Goal: Information Seeking & Learning: Learn about a topic

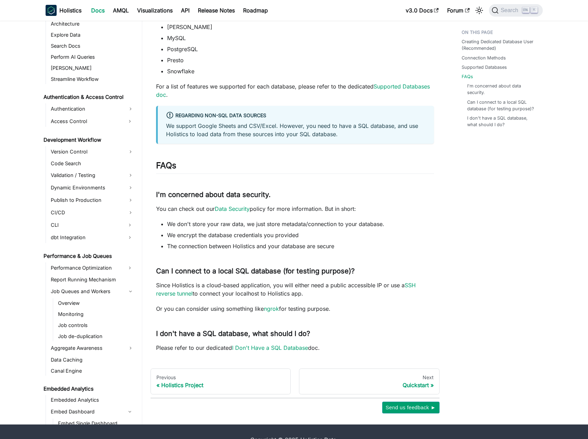
scroll to position [518, 0]
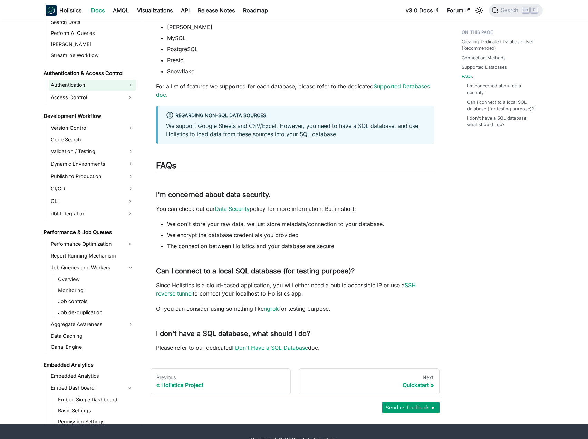
click at [95, 88] on link "Authentication" at bounding box center [92, 84] width 87 height 11
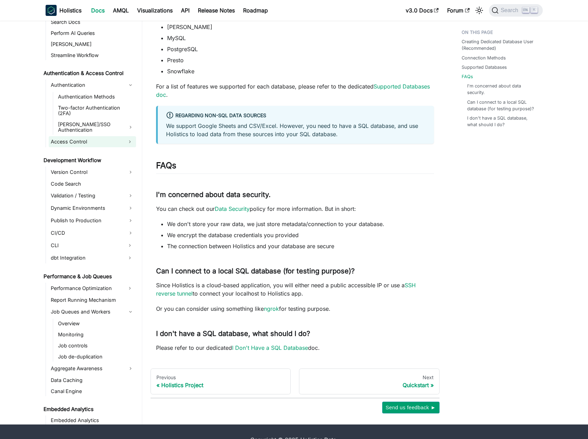
click at [98, 136] on link "Access Control" at bounding box center [86, 141] width 75 height 11
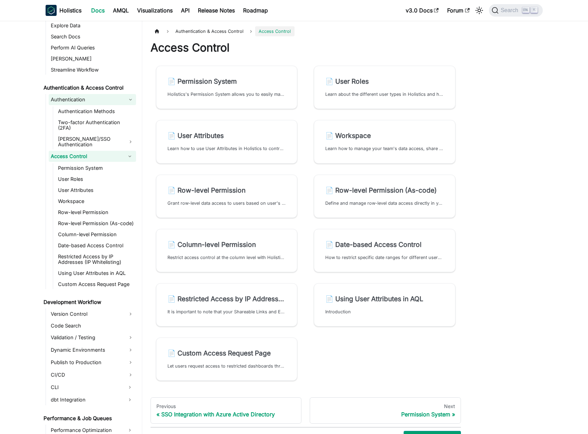
click at [94, 101] on link "Authentication" at bounding box center [92, 99] width 87 height 11
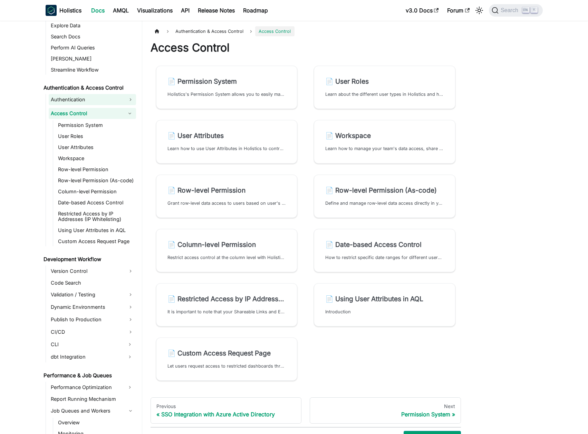
click at [94, 101] on link "Authentication" at bounding box center [92, 99] width 87 height 11
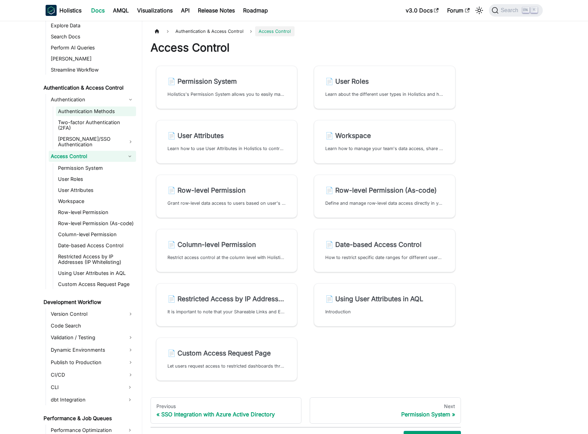
click at [94, 110] on link "Authentication Methods" at bounding box center [96, 111] width 80 height 10
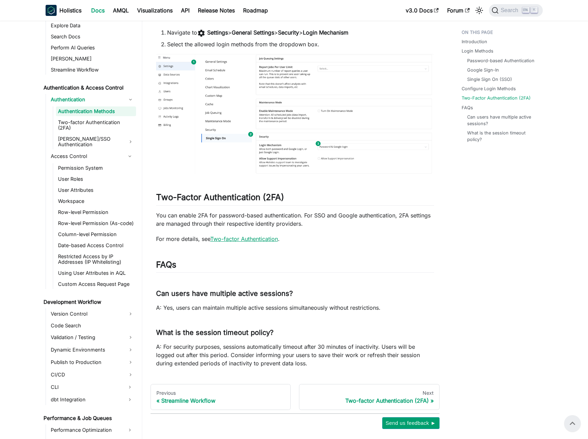
scroll to position [794, 0]
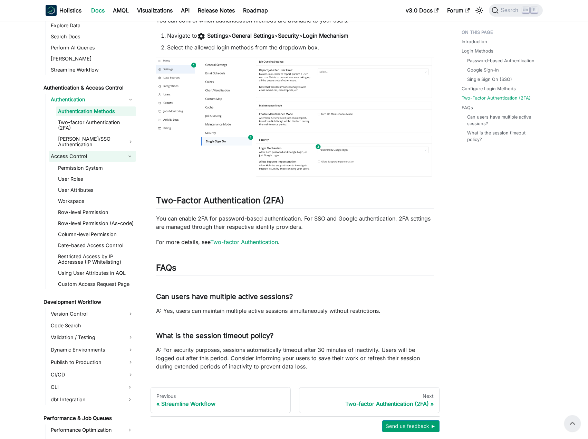
click at [108, 151] on link "Access Control" at bounding box center [86, 156] width 75 height 11
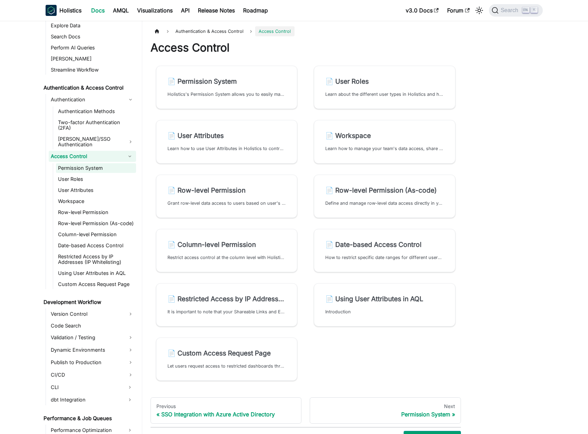
click at [110, 163] on link "Permission System" at bounding box center [96, 168] width 80 height 10
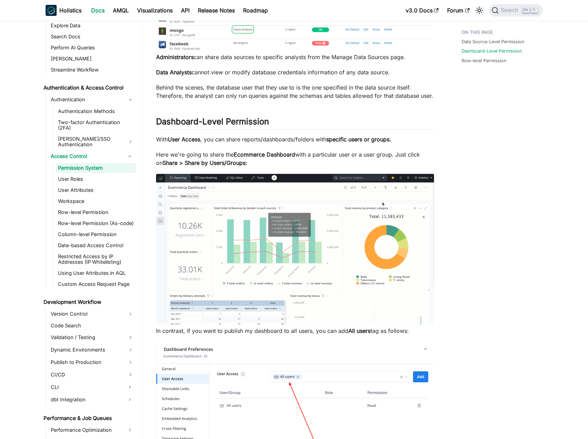
scroll to position [138, 0]
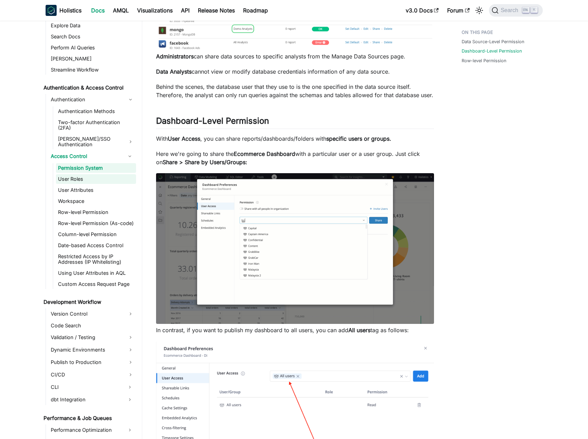
click at [98, 174] on link "User Roles" at bounding box center [96, 179] width 80 height 10
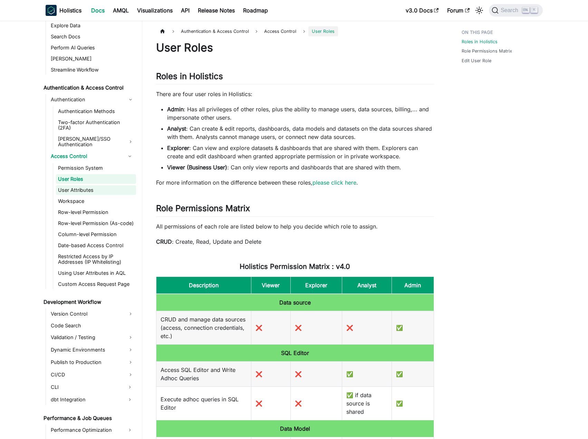
click at [108, 185] on link "User Attributes" at bounding box center [96, 190] width 80 height 10
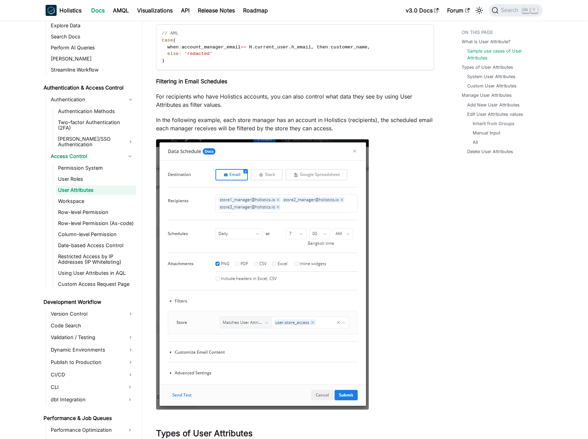
scroll to position [484, 0]
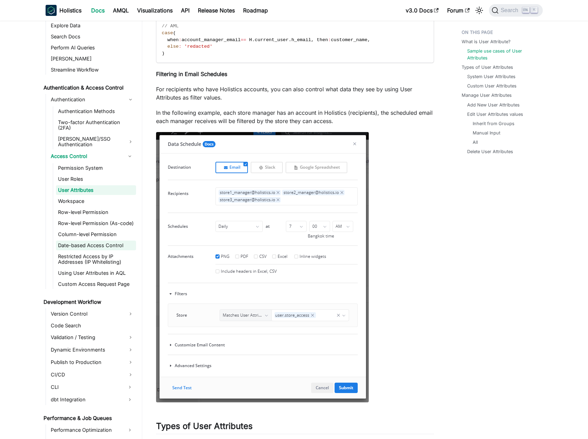
click at [109, 241] on link "Date-based Access Control" at bounding box center [96, 246] width 80 height 10
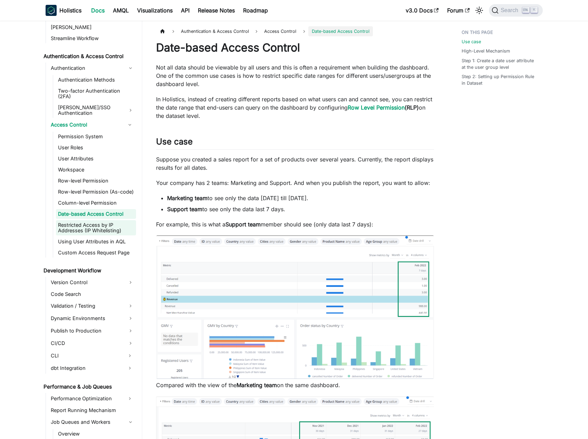
scroll to position [553, 0]
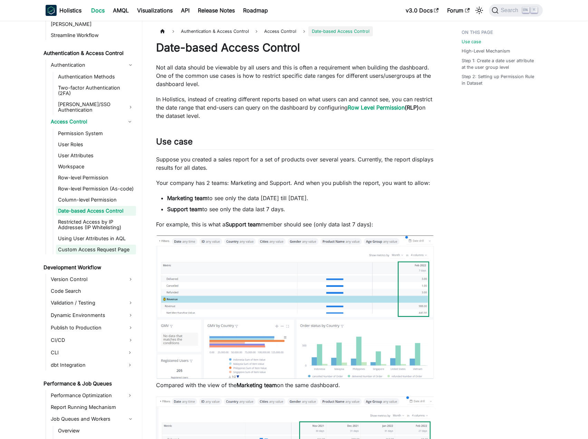
click at [101, 245] on link "Custom Access Request Page" at bounding box center [96, 250] width 80 height 10
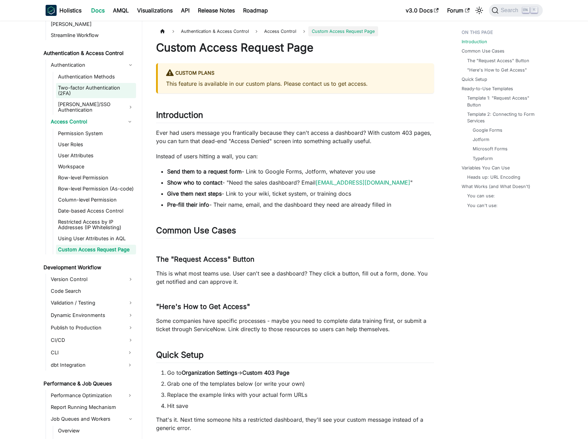
click at [101, 88] on link "Two-factor Authentication (2FA)" at bounding box center [96, 90] width 80 height 15
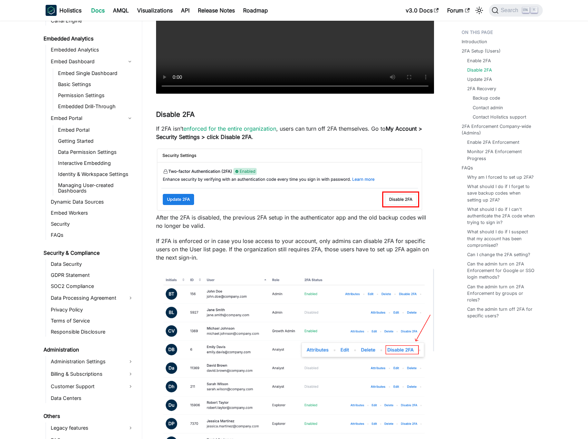
scroll to position [380, 0]
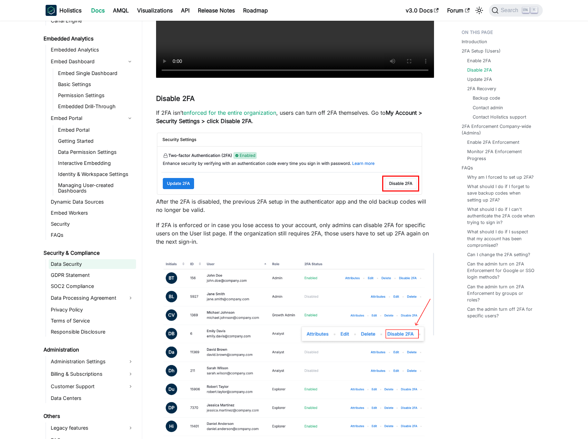
click at [93, 259] on link "Data Security" at bounding box center [92, 264] width 87 height 10
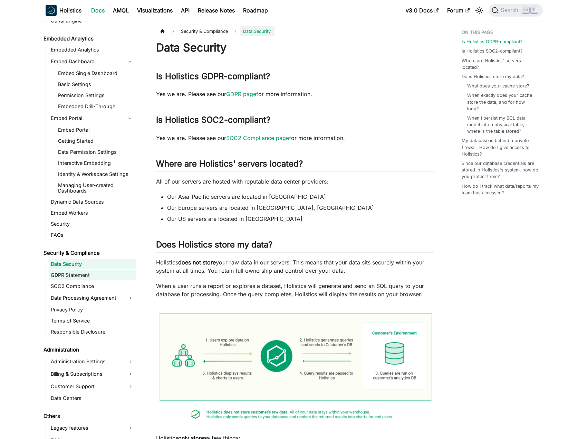
click at [90, 270] on link "GDPR Statement" at bounding box center [92, 275] width 87 height 10
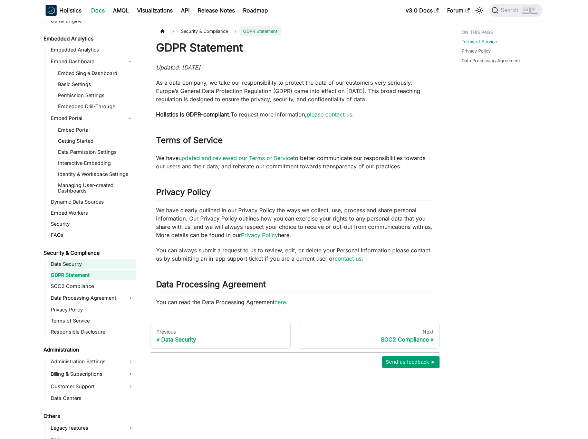
click at [70, 259] on link "Data Security" at bounding box center [92, 264] width 87 height 10
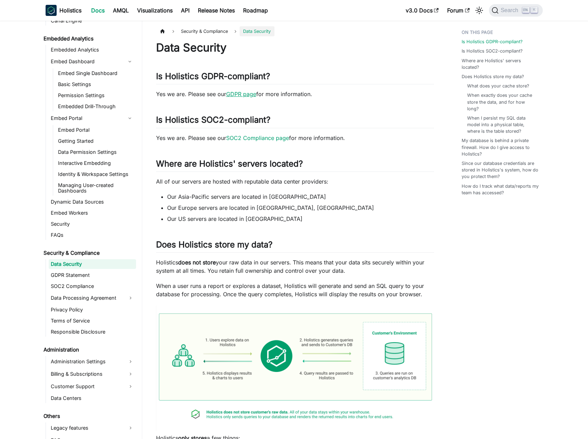
click at [244, 96] on link "GDPR page" at bounding box center [241, 94] width 30 height 7
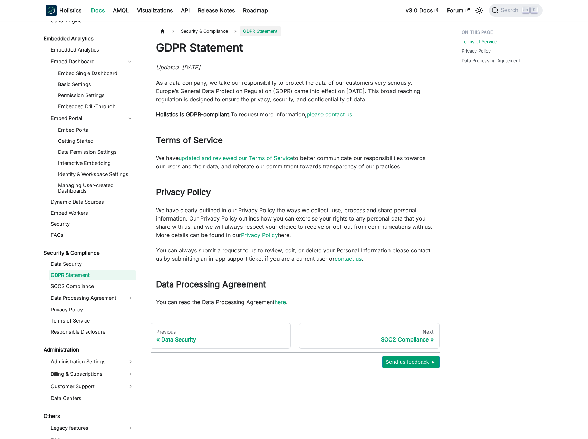
click at [190, 113] on strong "Holistics is GDPR-compliant." at bounding box center [193, 114] width 75 height 7
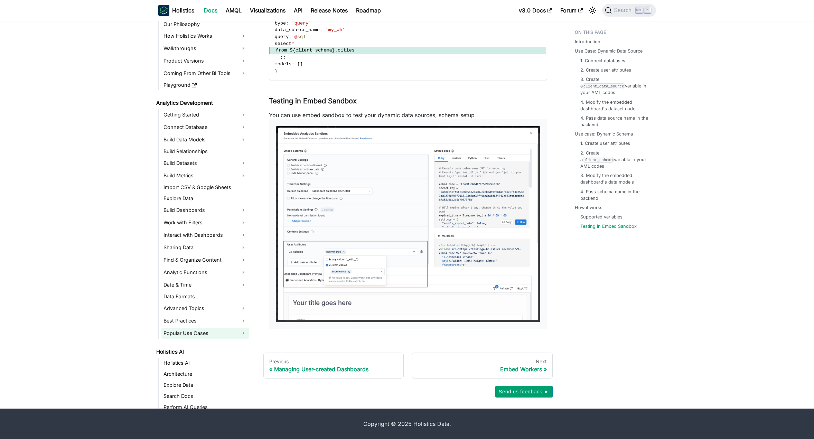
click at [210, 331] on link "Popular Use Cases" at bounding box center [204, 333] width 87 height 11
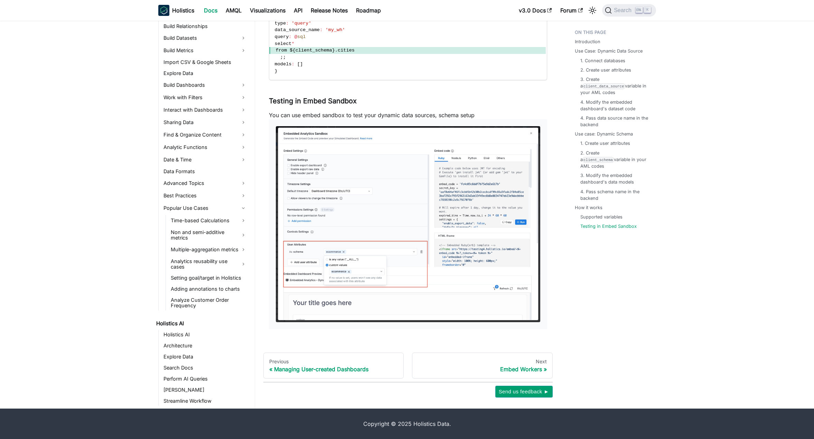
scroll to position [104, 0]
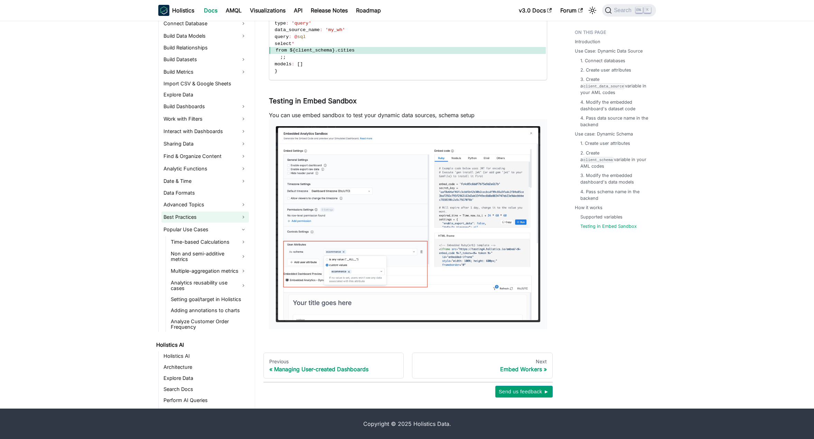
click at [190, 211] on link "Best Practices" at bounding box center [204, 216] width 87 height 11
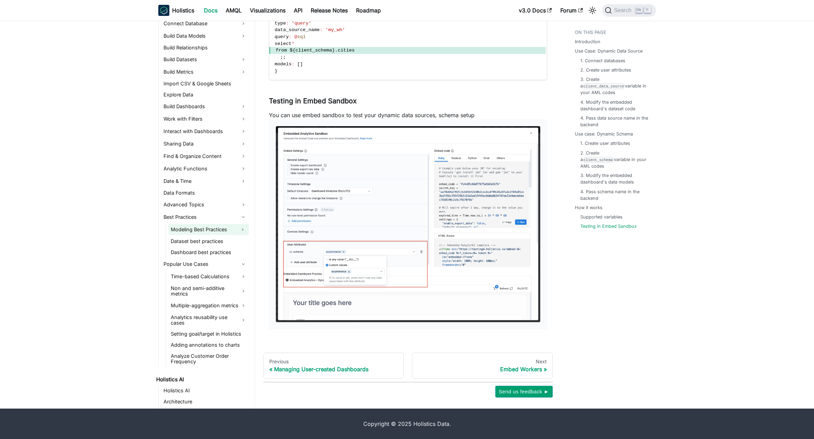
click at [197, 227] on link "Modeling Best Practices" at bounding box center [203, 229] width 68 height 11
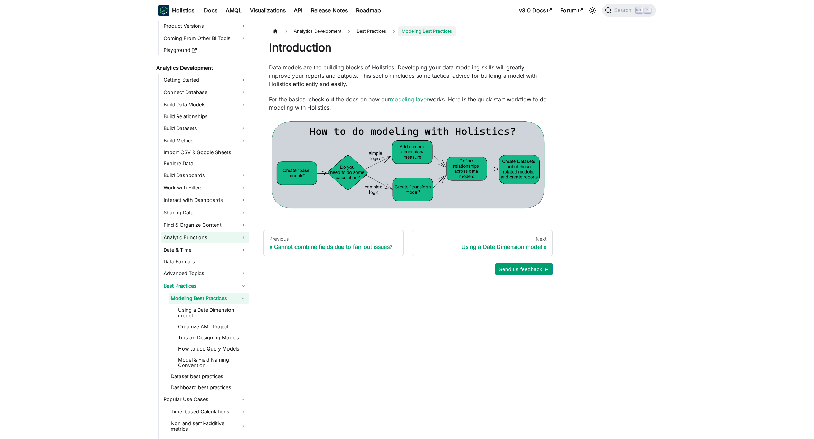
scroll to position [35, 0]
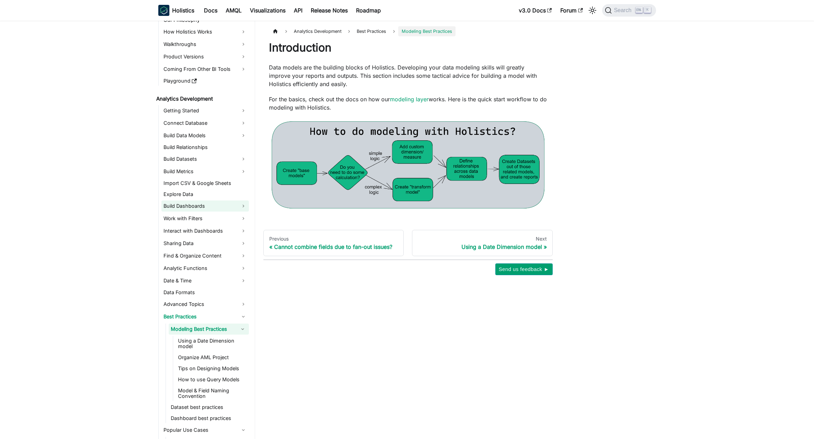
click at [227, 204] on link "Build Dashboards" at bounding box center [204, 205] width 87 height 11
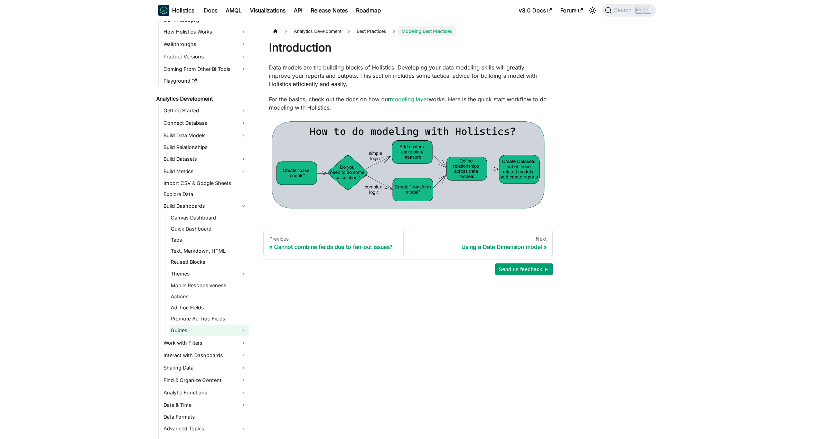
click at [198, 331] on link "Guides" at bounding box center [209, 330] width 80 height 11
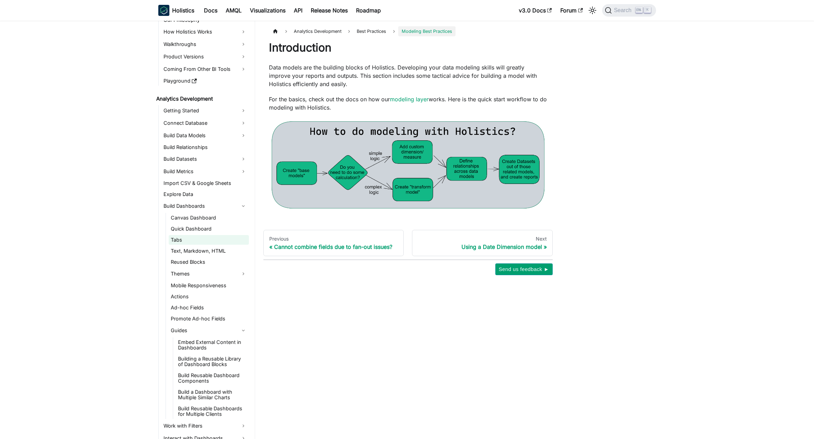
click at [211, 243] on link "Tabs" at bounding box center [209, 240] width 80 height 10
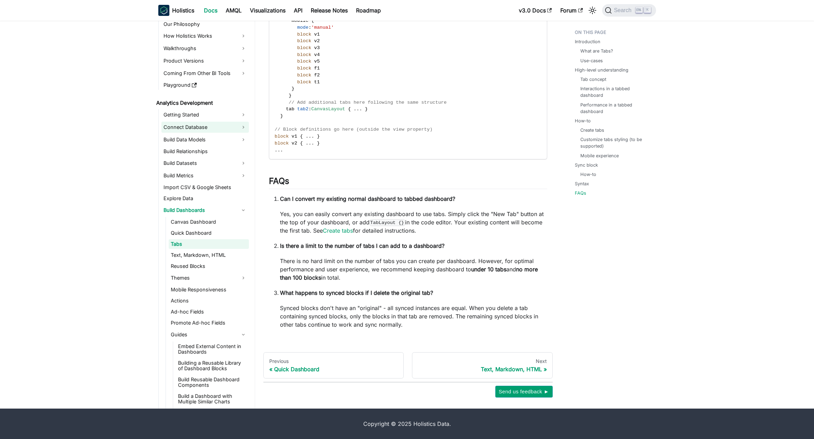
click at [208, 125] on link "Connect Database" at bounding box center [204, 127] width 87 height 11
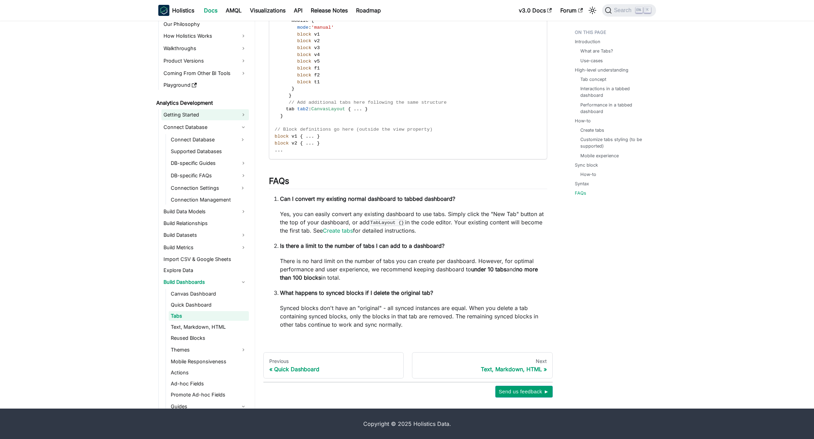
click at [217, 143] on link "Connect Database" at bounding box center [203, 139] width 68 height 11
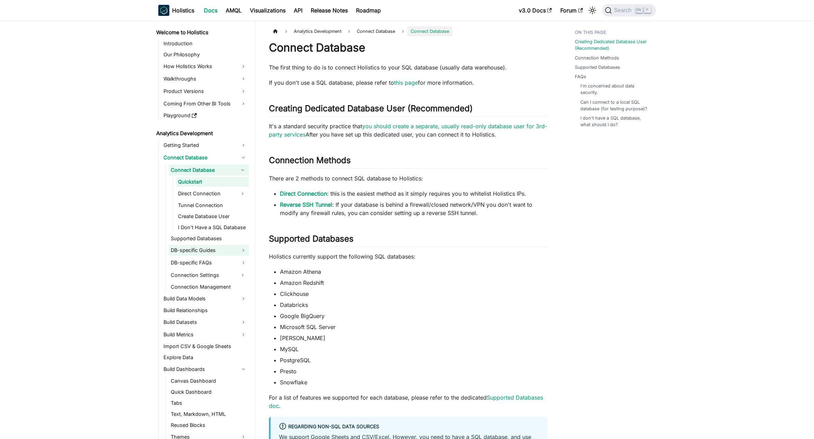
click at [219, 249] on link "DB-specific Guides" at bounding box center [209, 250] width 80 height 11
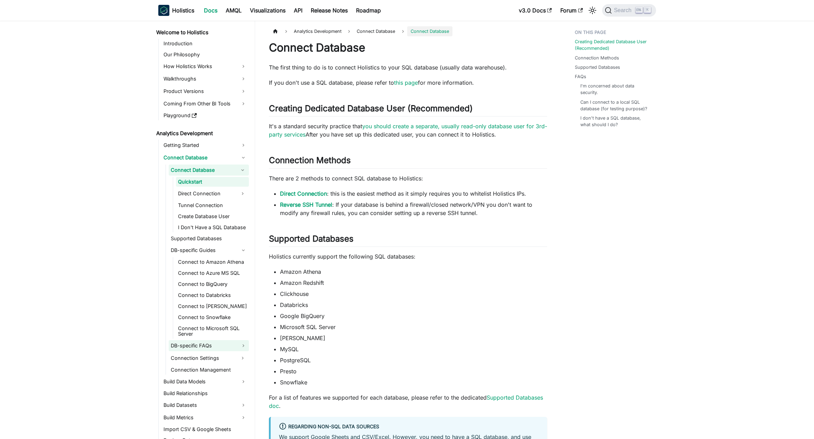
click at [225, 348] on link "DB-specific FAQs" at bounding box center [209, 345] width 80 height 11
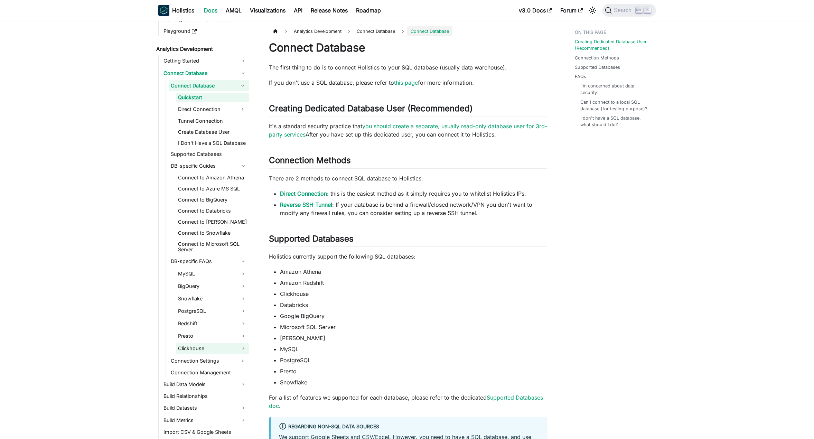
scroll to position [104, 0]
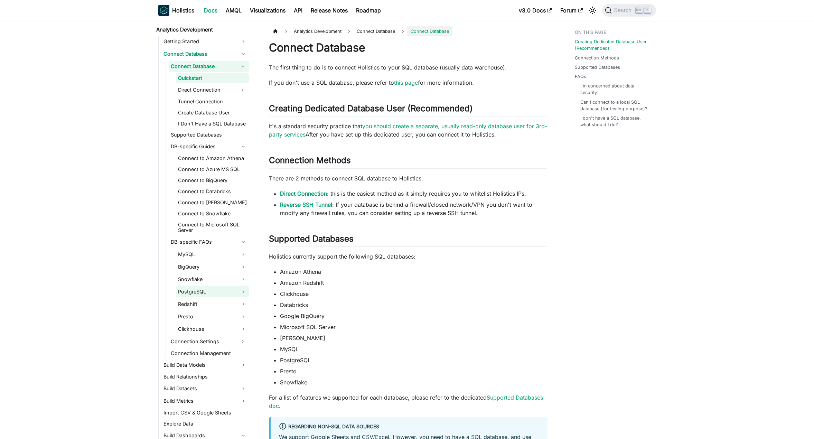
click at [221, 295] on link "PostgreSQL" at bounding box center [212, 291] width 73 height 11
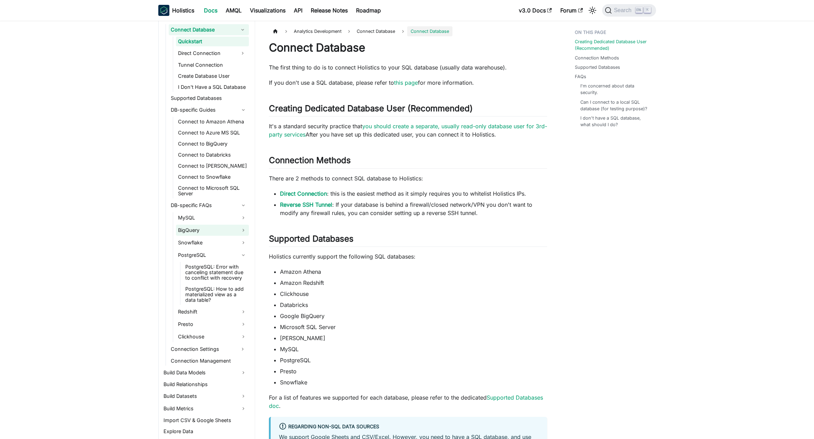
scroll to position [138, 0]
click at [199, 109] on link "DB-specific Guides" at bounding box center [209, 111] width 80 height 11
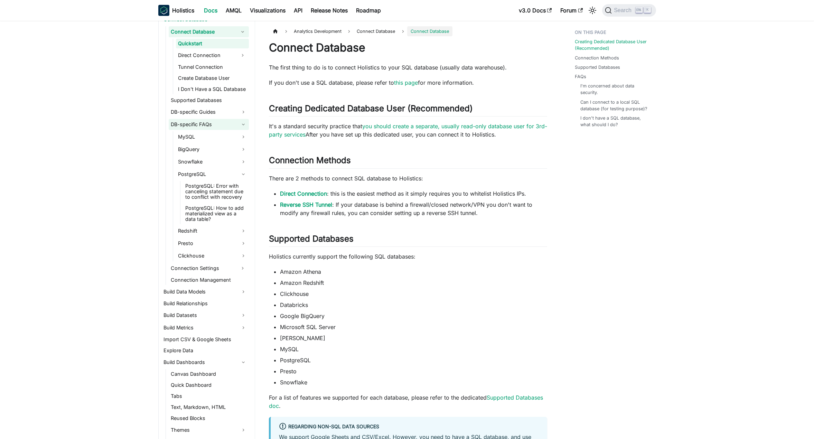
click at [203, 126] on link "DB-specific FAQs" at bounding box center [209, 124] width 80 height 11
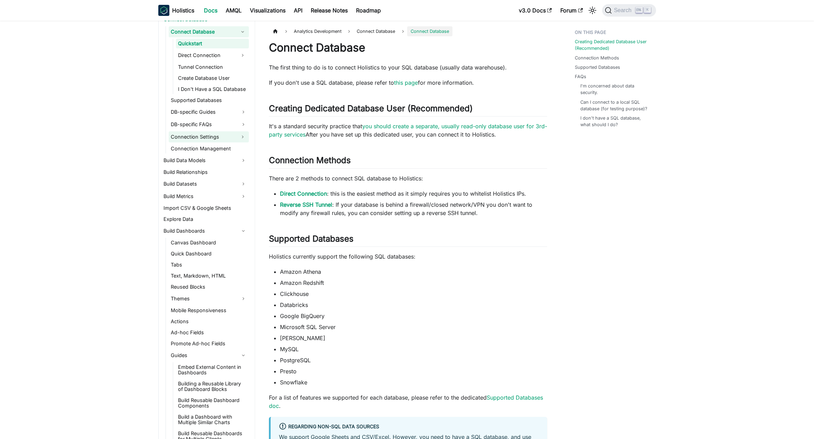
click at [215, 141] on link "Connection Settings" at bounding box center [203, 136] width 68 height 11
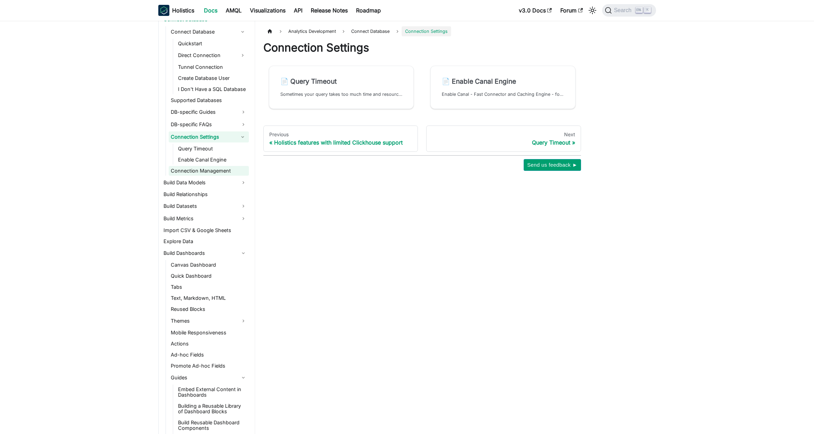
click at [217, 167] on link "Connection Management" at bounding box center [209, 171] width 80 height 10
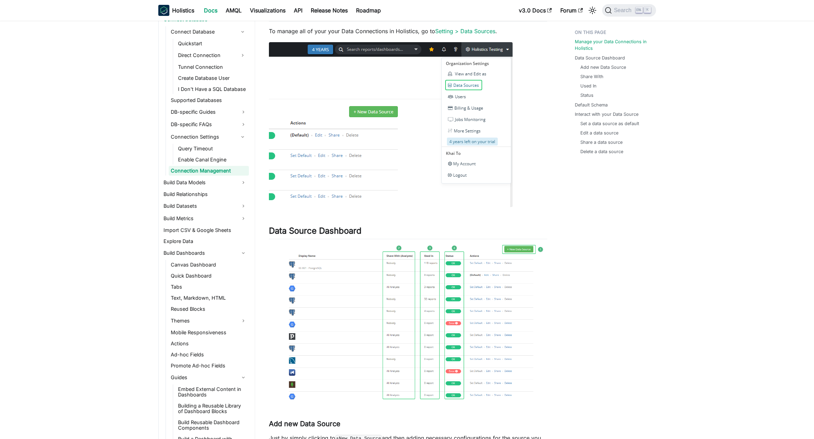
scroll to position [69, 0]
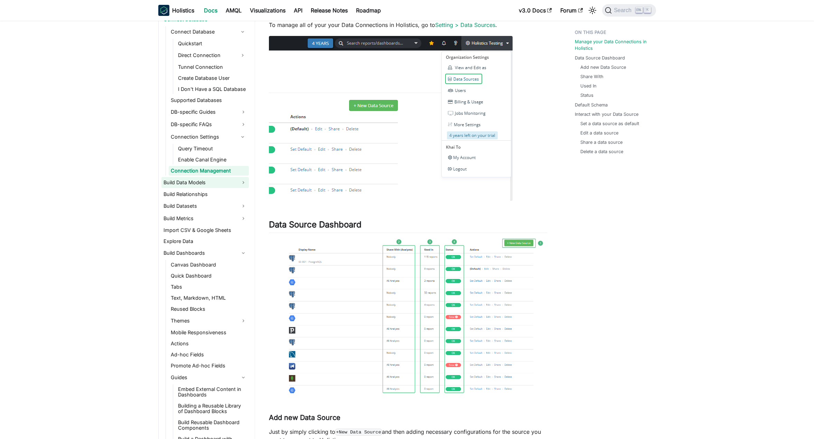
click at [236, 186] on link "Build Data Models" at bounding box center [204, 182] width 87 height 11
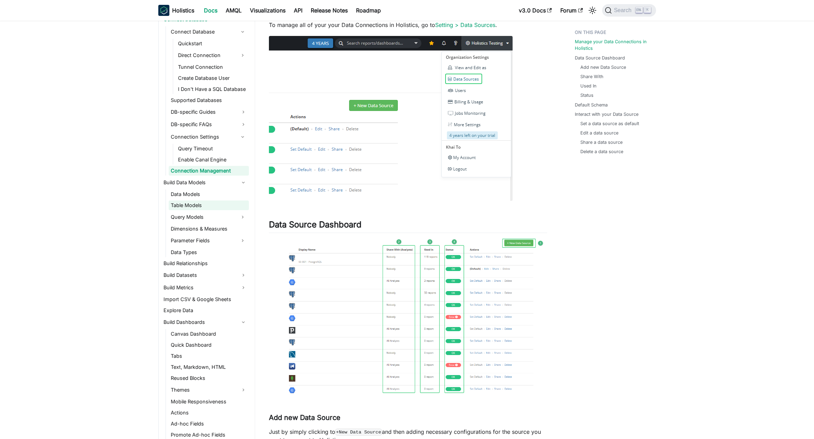
click at [219, 206] on link "Table Models" at bounding box center [209, 205] width 80 height 10
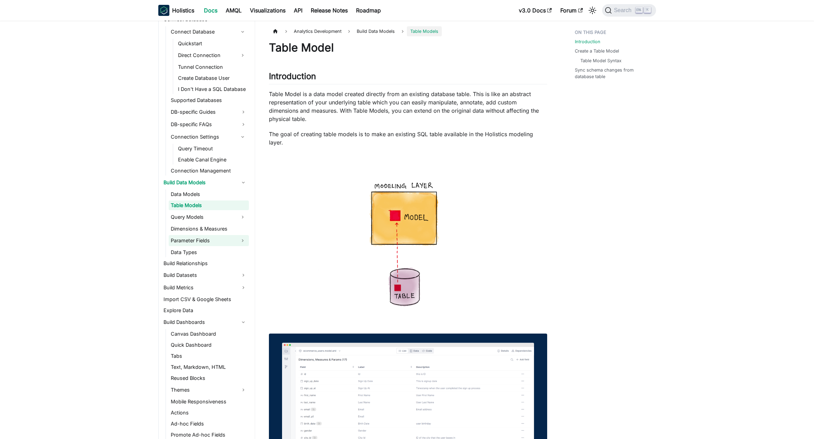
click at [229, 241] on link "Parameter Fields" at bounding box center [203, 240] width 68 height 11
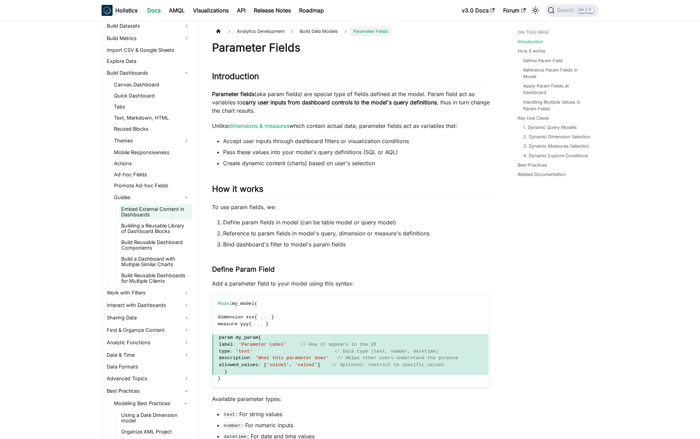
scroll to position [449, 0]
click at [145, 198] on link "Guides" at bounding box center [152, 196] width 80 height 11
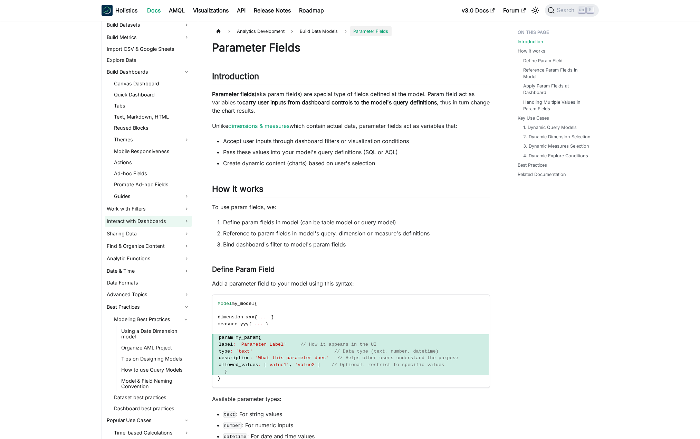
click at [155, 221] on link "Interact with Dashboards" at bounding box center [148, 221] width 87 height 11
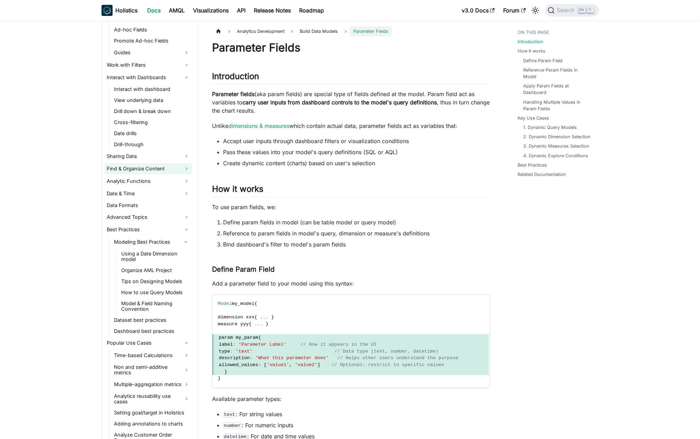
scroll to position [622, 0]
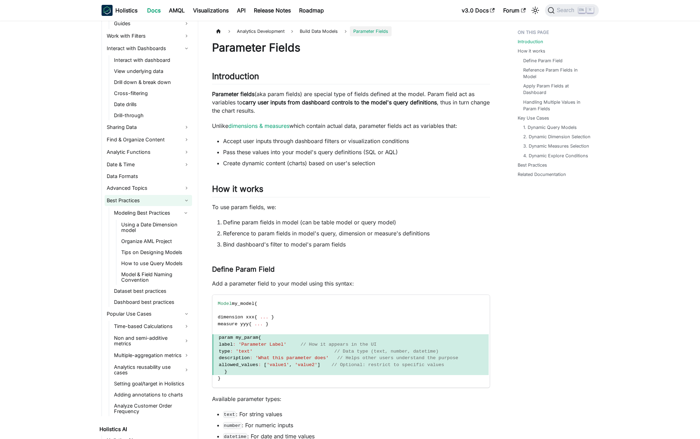
click at [149, 201] on link "Best Practices" at bounding box center [148, 200] width 87 height 11
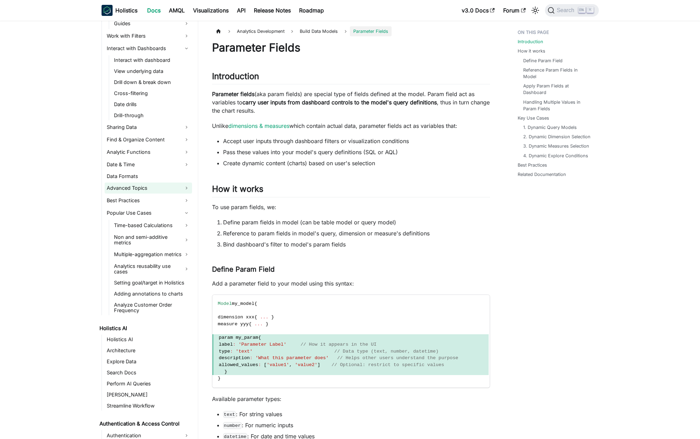
click at [149, 190] on link "Advanced Topics" at bounding box center [148, 187] width 87 height 11
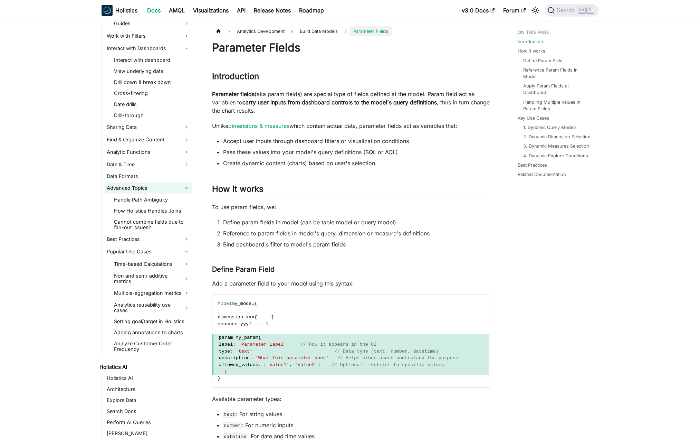
click at [149, 190] on link "Advanced Topics" at bounding box center [148, 187] width 87 height 11
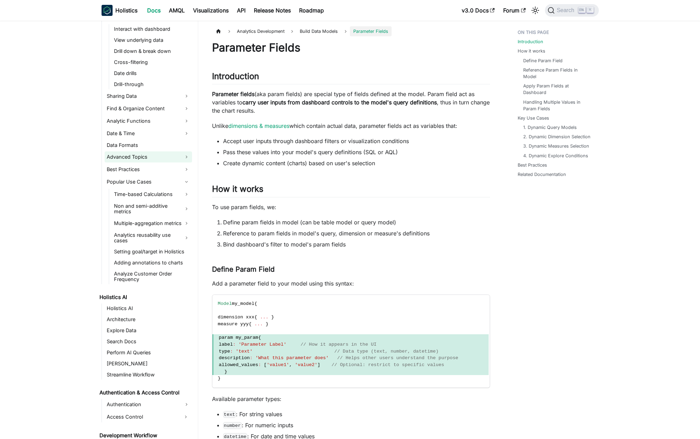
scroll to position [657, 0]
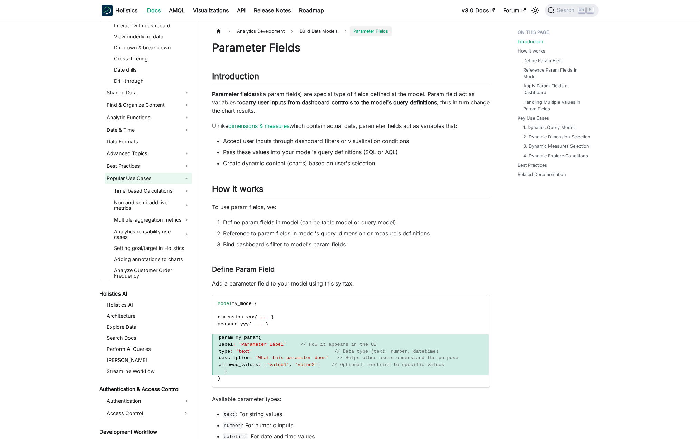
click at [143, 174] on link "Popular Use Cases" at bounding box center [148, 178] width 87 height 11
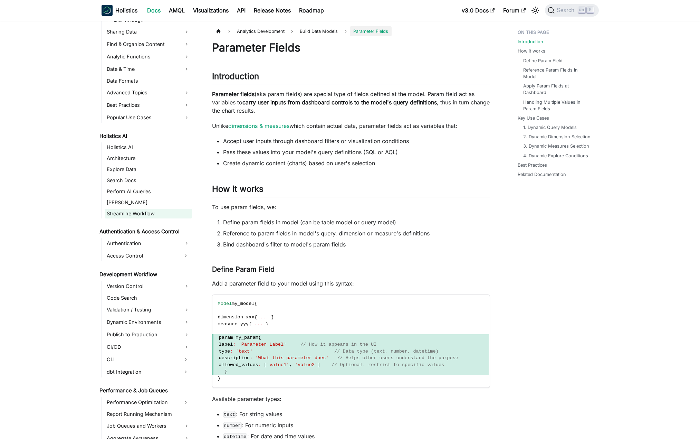
scroll to position [726, 0]
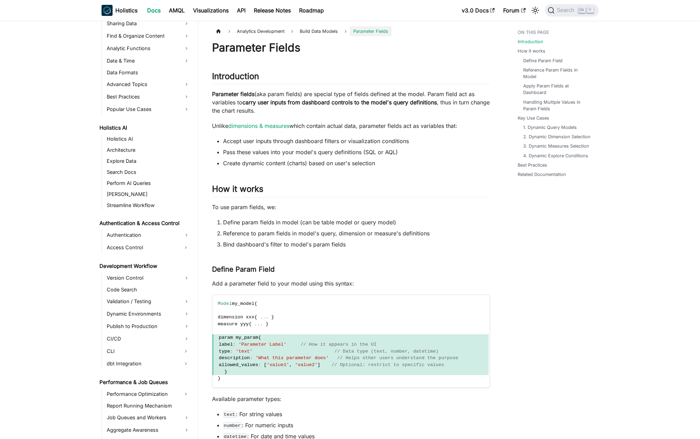
click at [145, 111] on link "Popular Use Cases" at bounding box center [148, 109] width 87 height 11
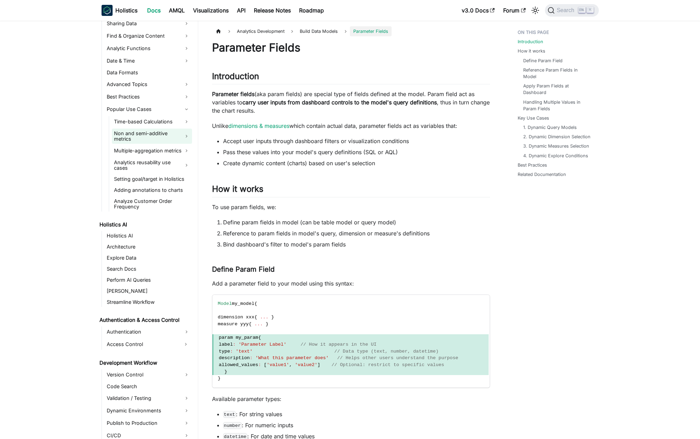
click at [144, 129] on link "Non and semi-additive metrics" at bounding box center [152, 136] width 80 height 15
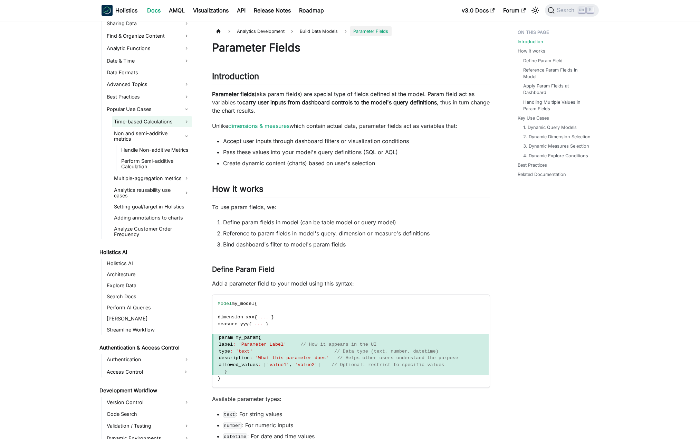
click at [147, 122] on link "Time-based Calculations" at bounding box center [152, 121] width 80 height 11
